Goal: Information Seeking & Learning: Learn about a topic

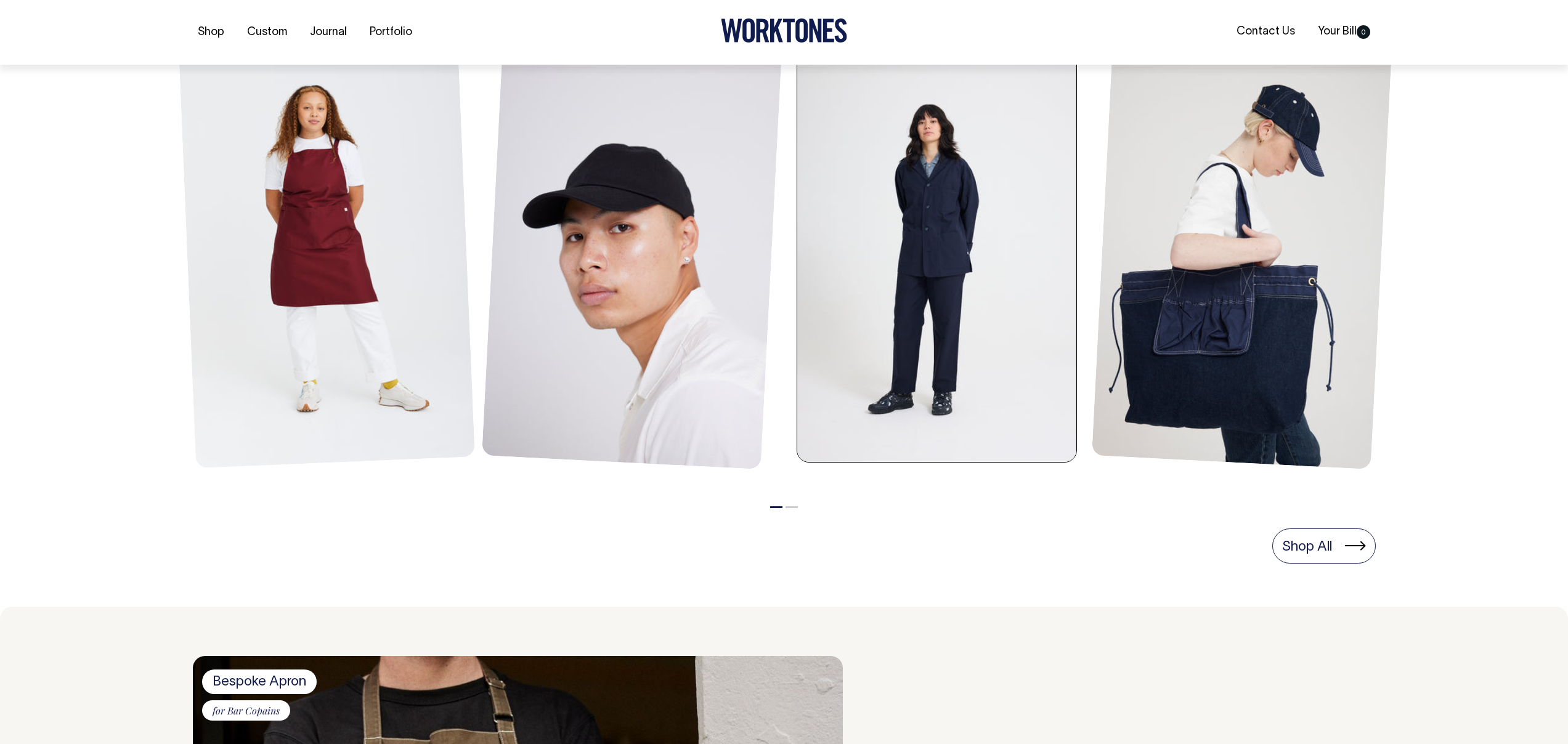
scroll to position [580, 0]
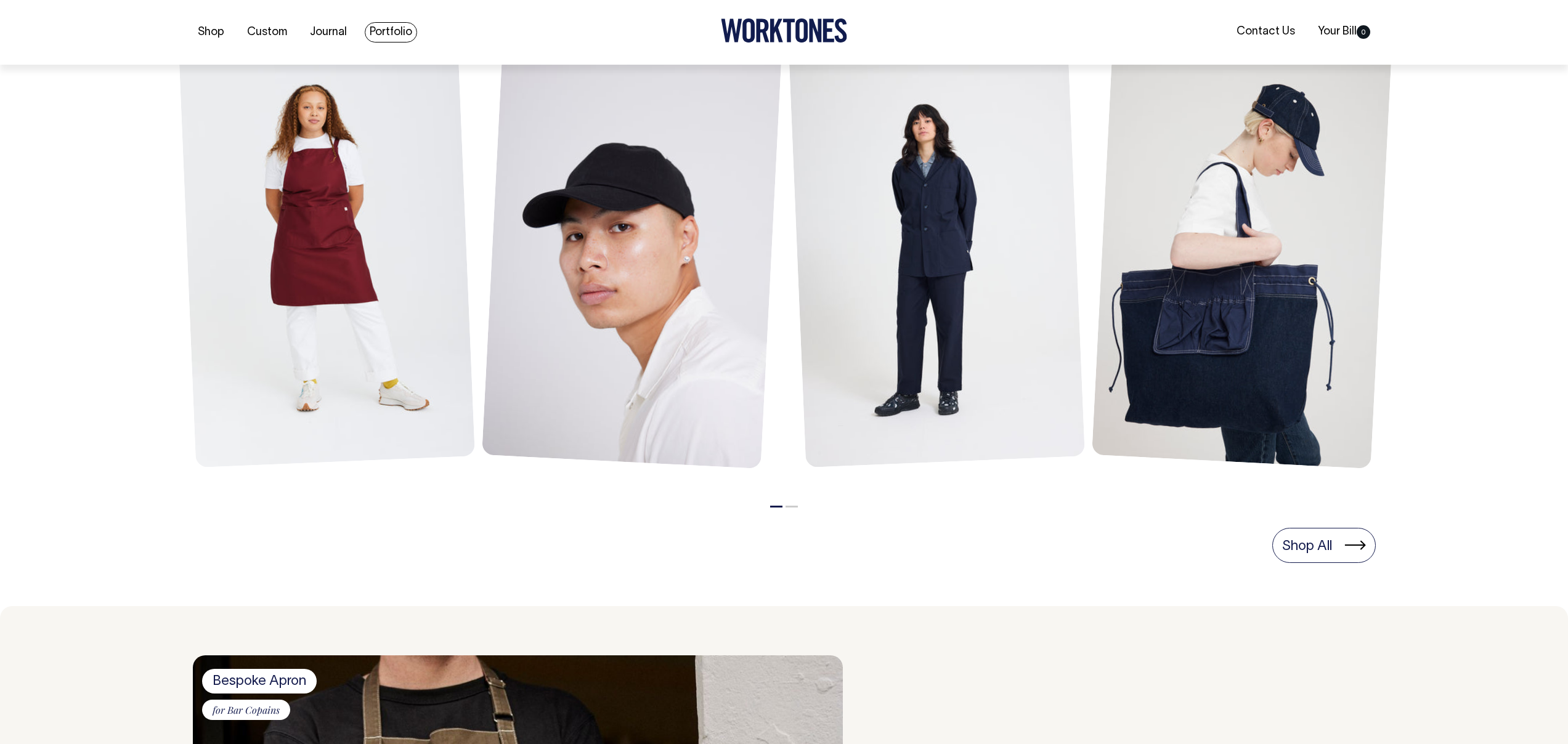
click at [387, 26] on link "Portfolio" at bounding box center [390, 32] width 52 height 20
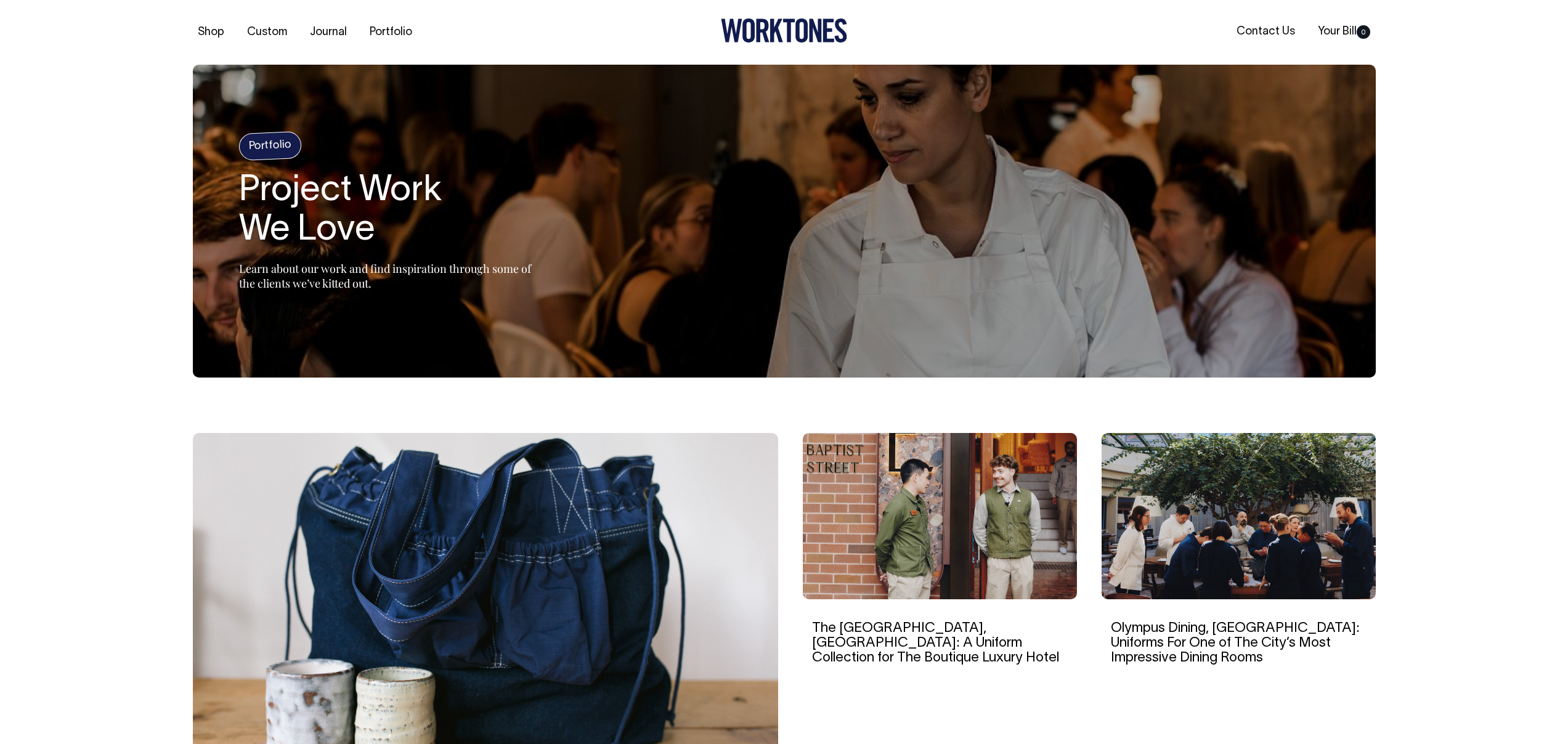
click at [882, 524] on img at bounding box center [939, 516] width 274 height 166
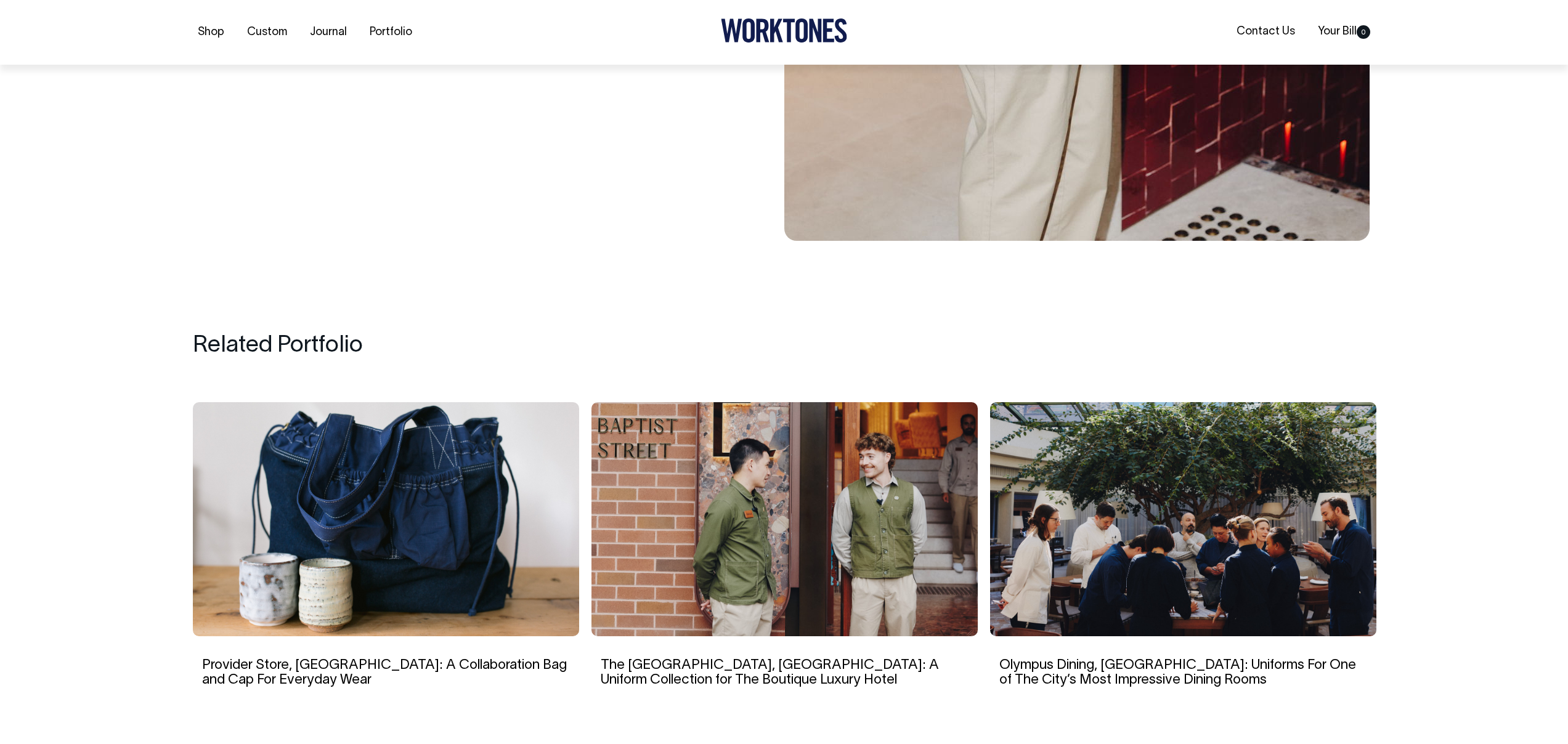
scroll to position [6741, 0]
click at [1295, 492] on img at bounding box center [1183, 519] width 387 height 234
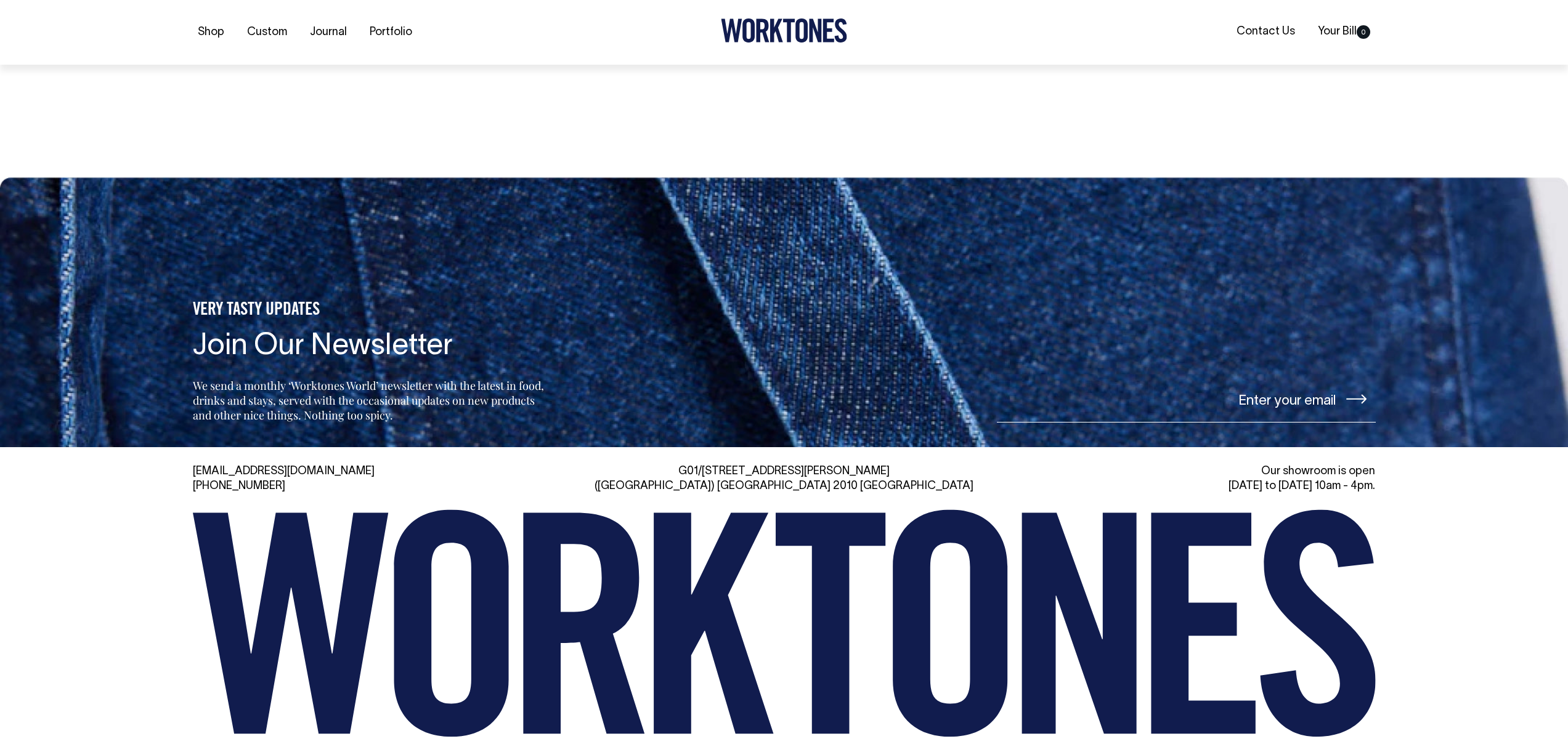
scroll to position [6414, 0]
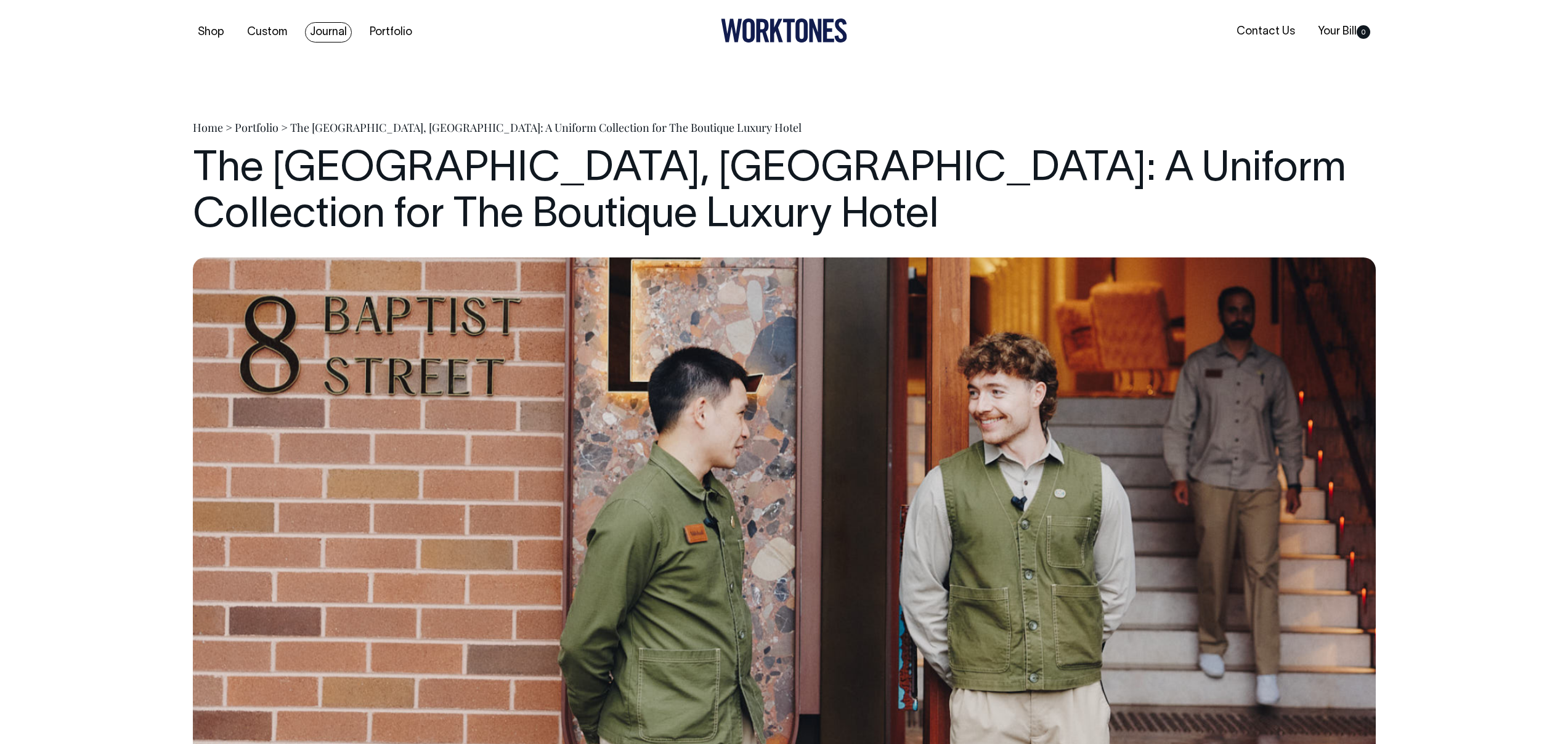
click at [335, 31] on link "Journal" at bounding box center [327, 32] width 46 height 20
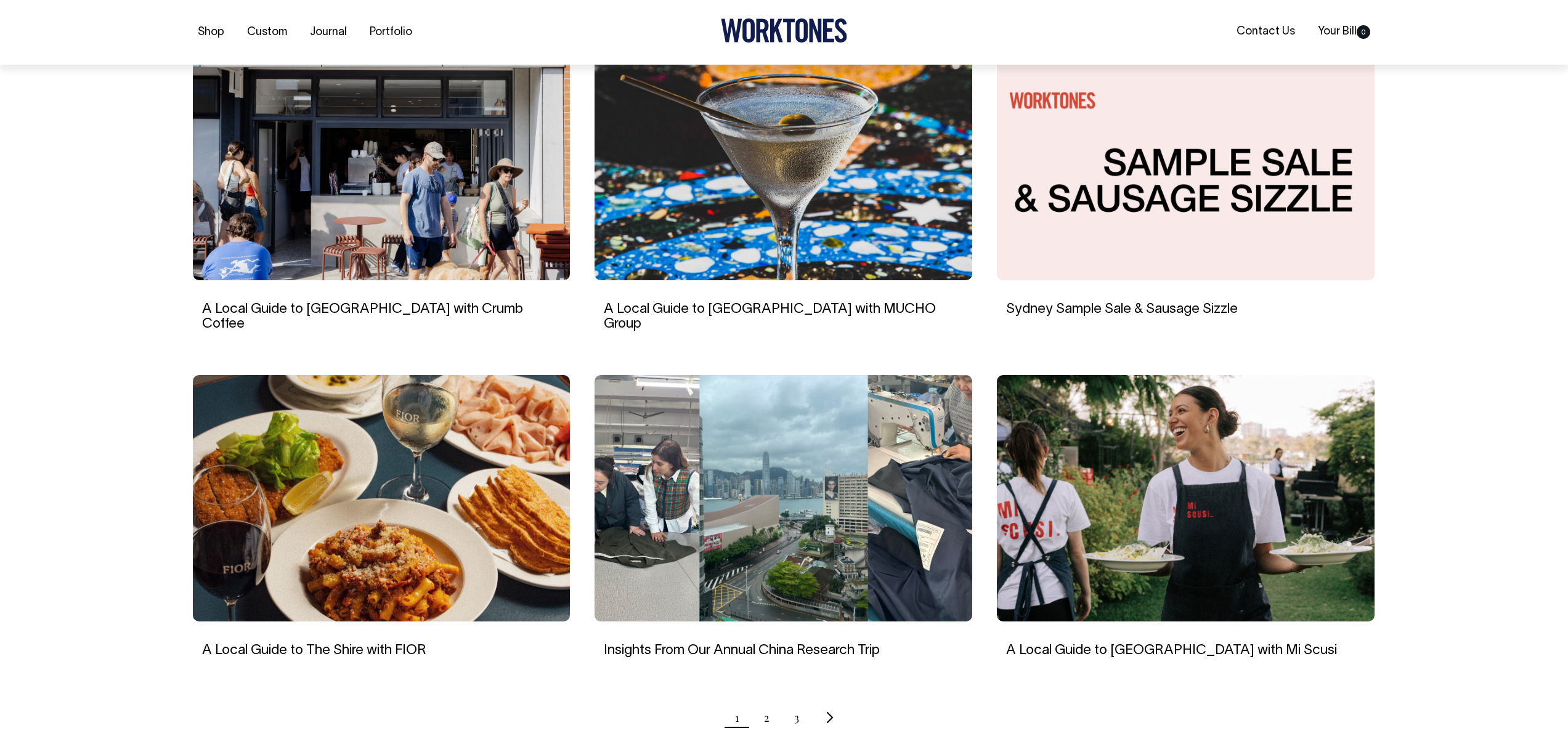
scroll to position [832, 0]
click at [769, 702] on ul "1 2 3" at bounding box center [784, 718] width 1182 height 31
click at [765, 703] on link "2" at bounding box center [767, 718] width 5 height 31
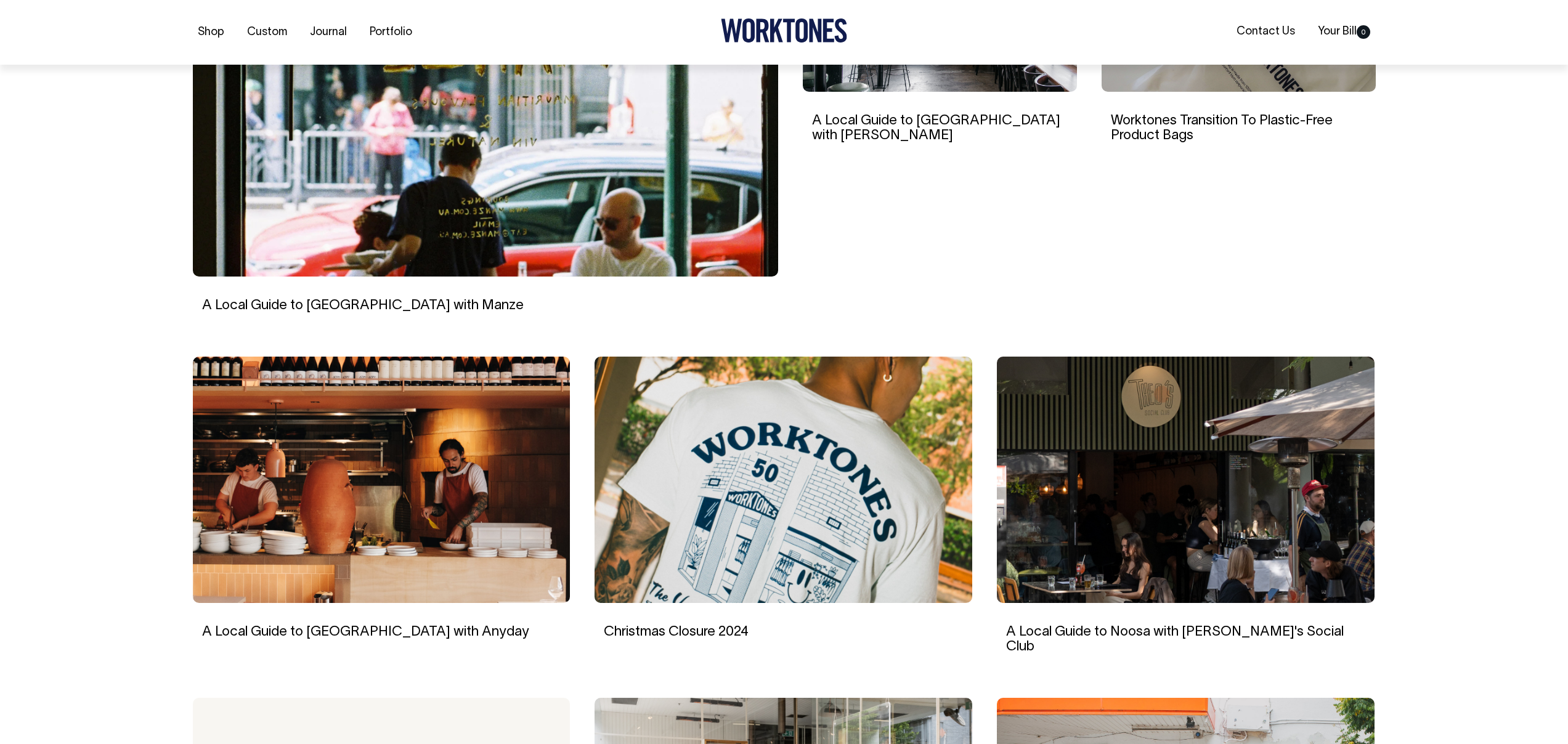
scroll to position [508, 0]
click at [430, 485] on img at bounding box center [382, 480] width 377 height 246
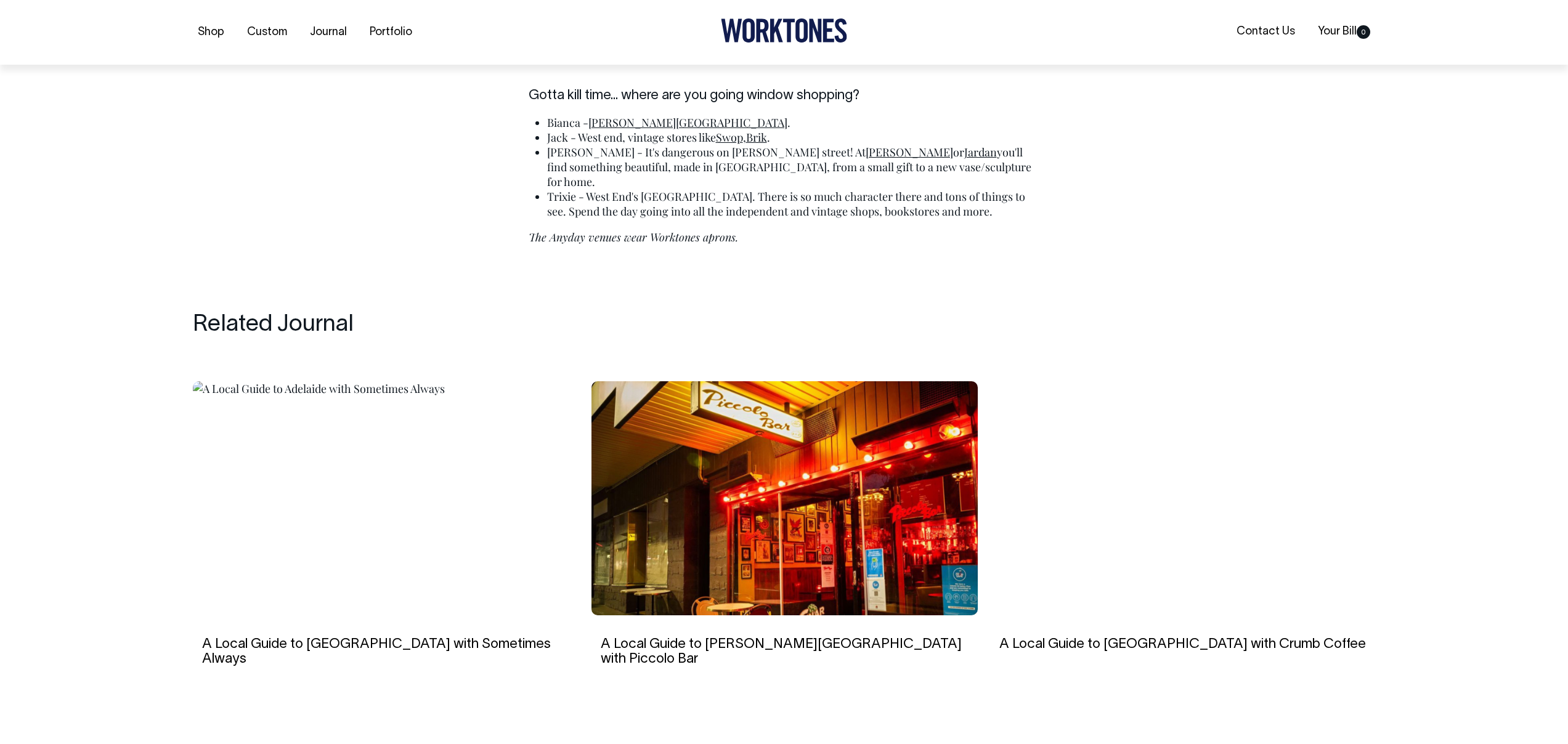
scroll to position [3387, 0]
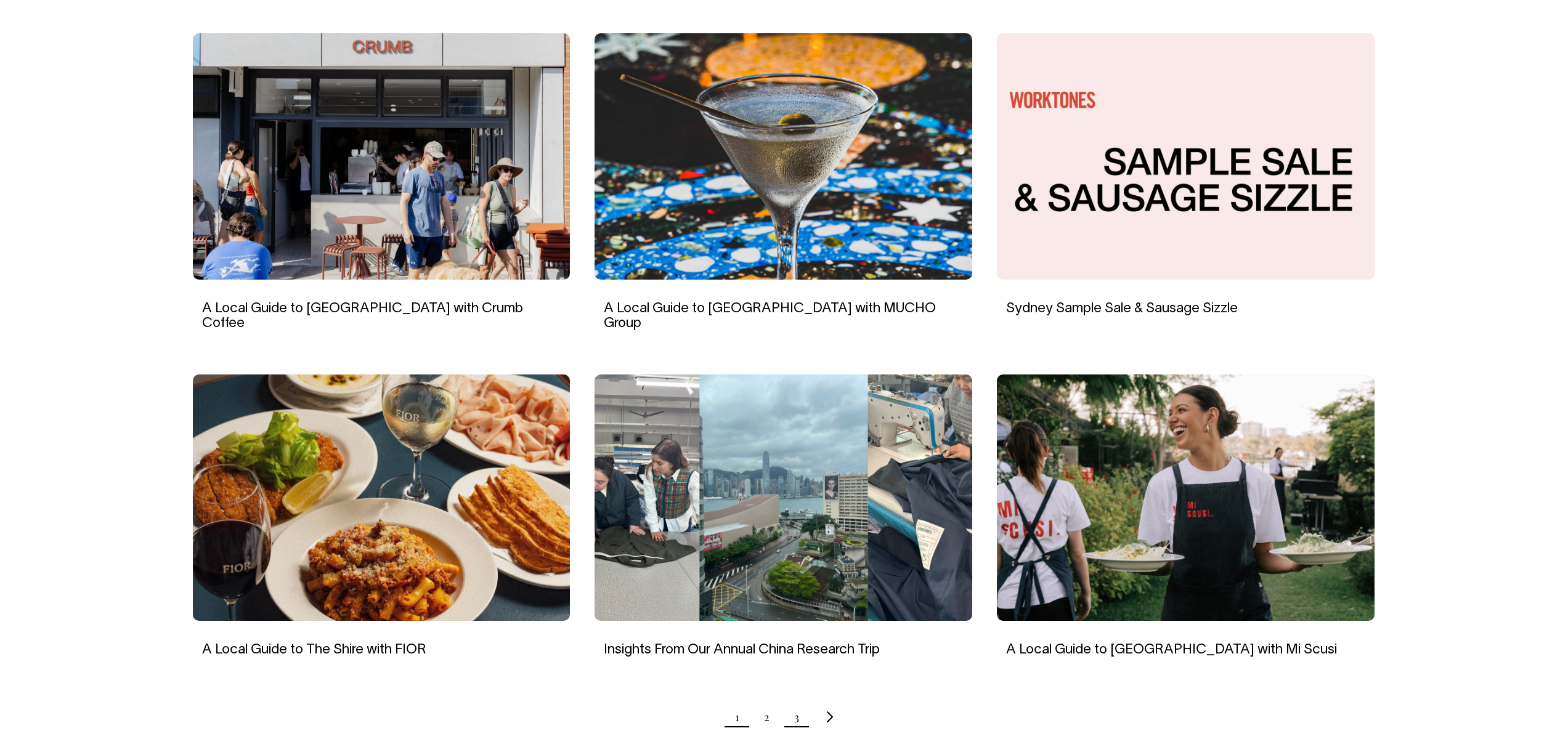
click at [795, 703] on link "3" at bounding box center [796, 718] width 5 height 31
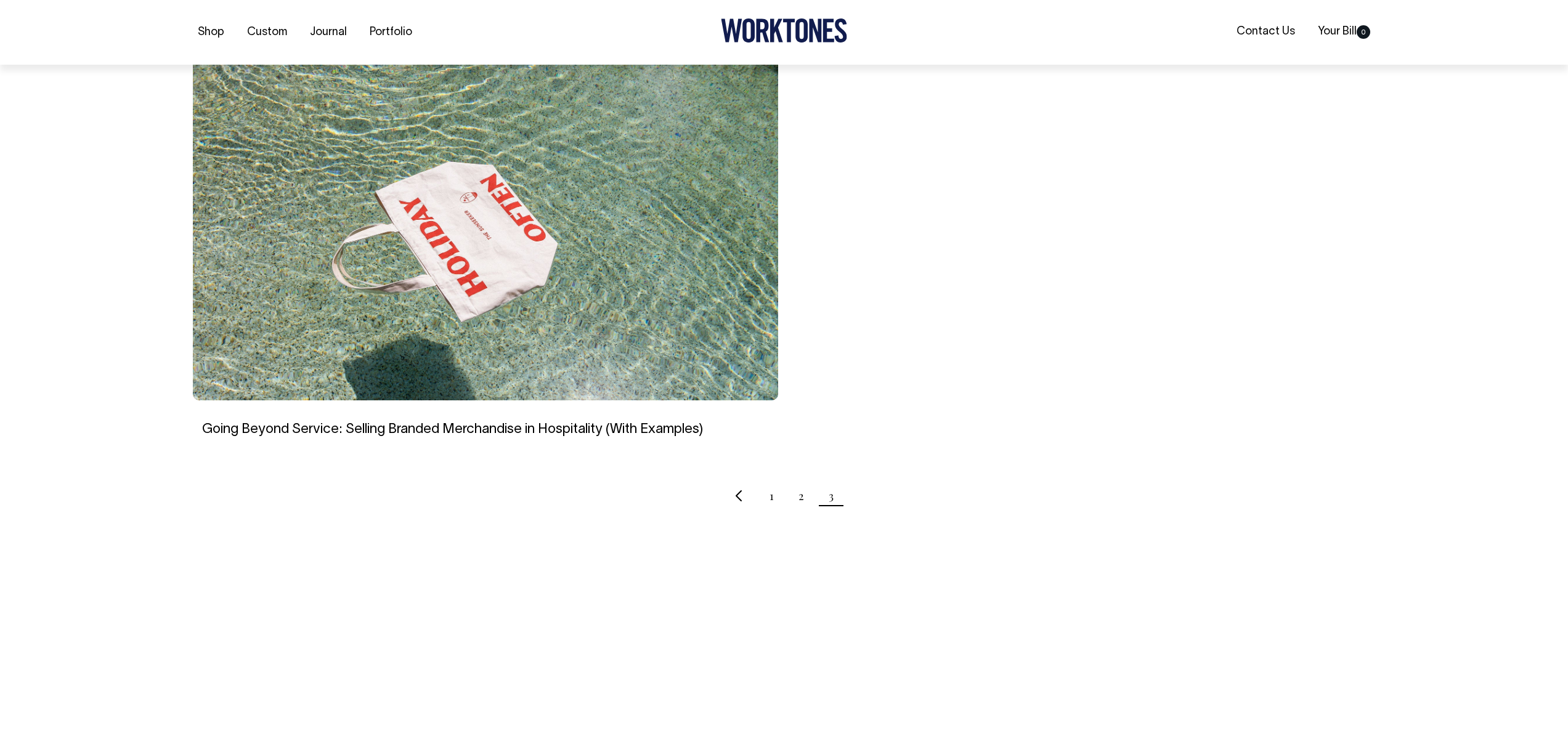
scroll to position [385, 0]
